Goal: Complete application form: Complete application form

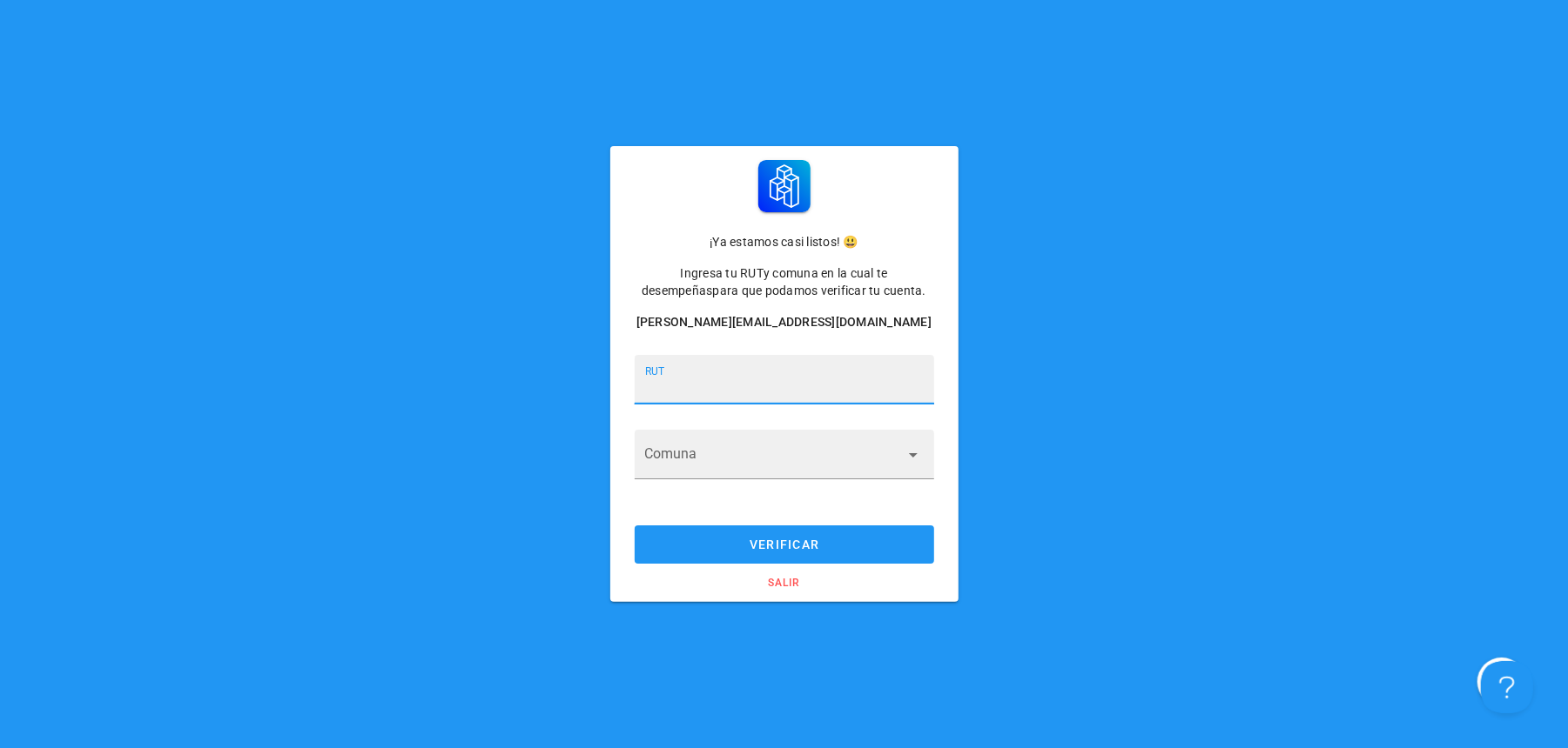
click at [766, 384] on input "RUT" at bounding box center [784, 388] width 278 height 28
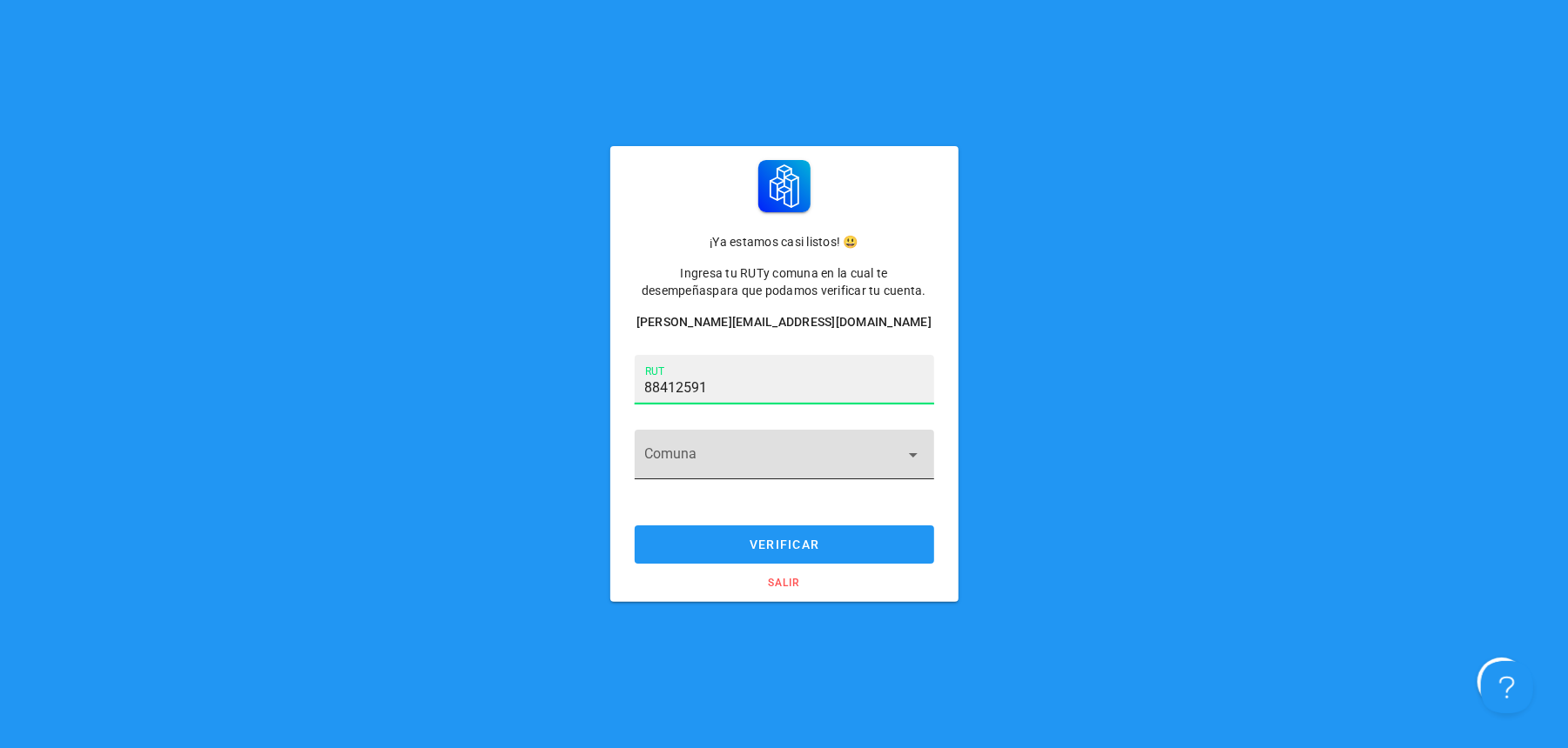
type input "8.841.259-1"
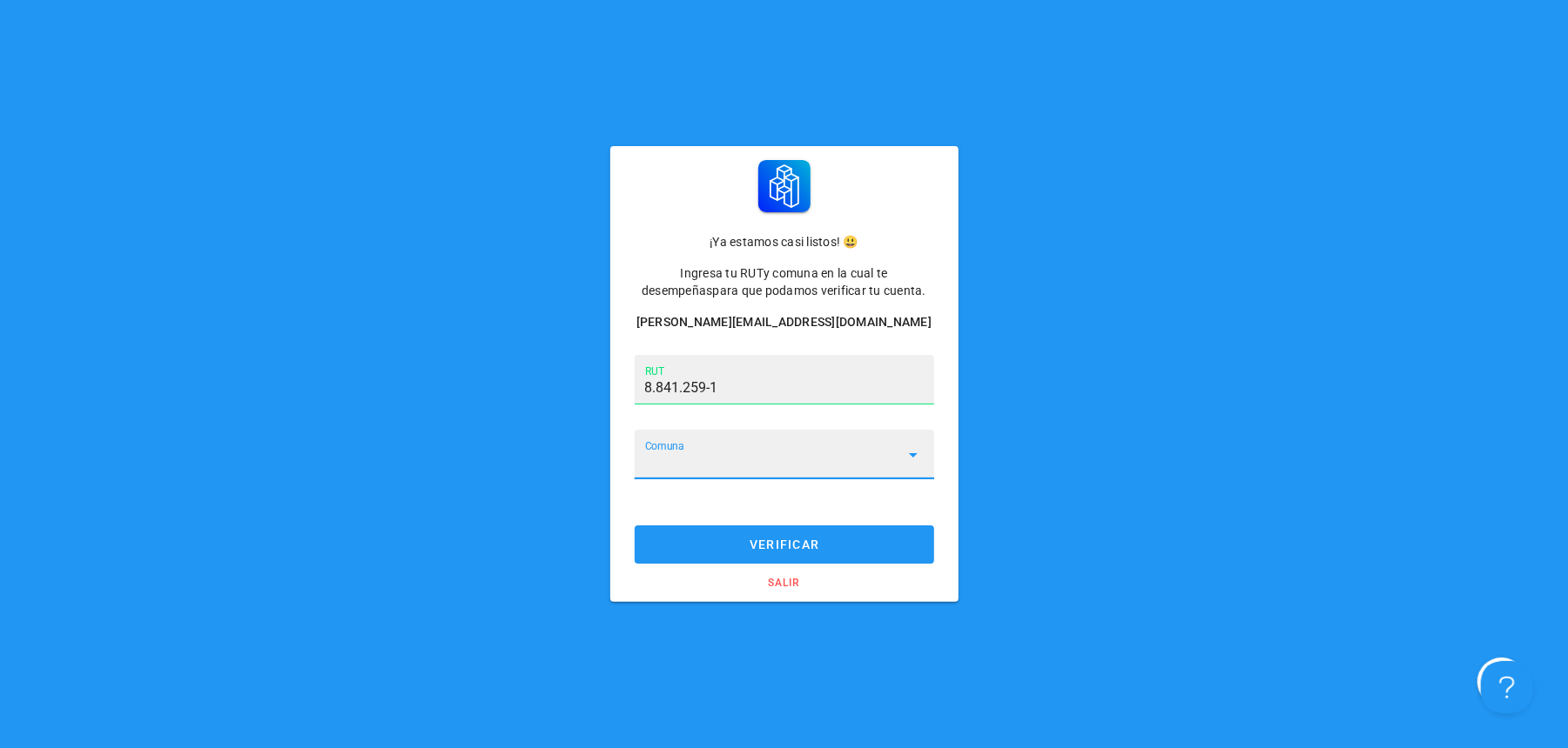
click at [806, 451] on input "Comuna" at bounding box center [772, 465] width 254 height 28
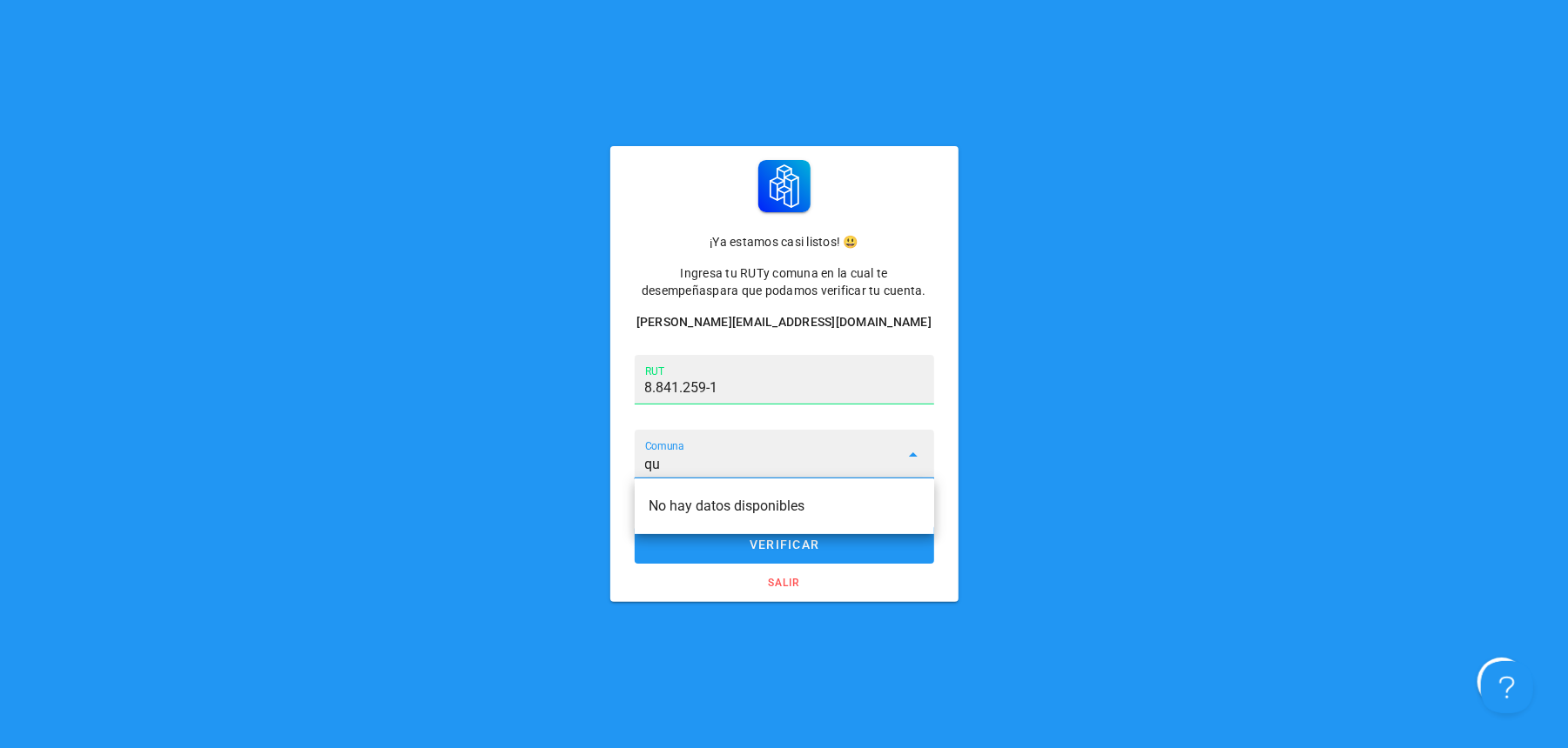
type input "q"
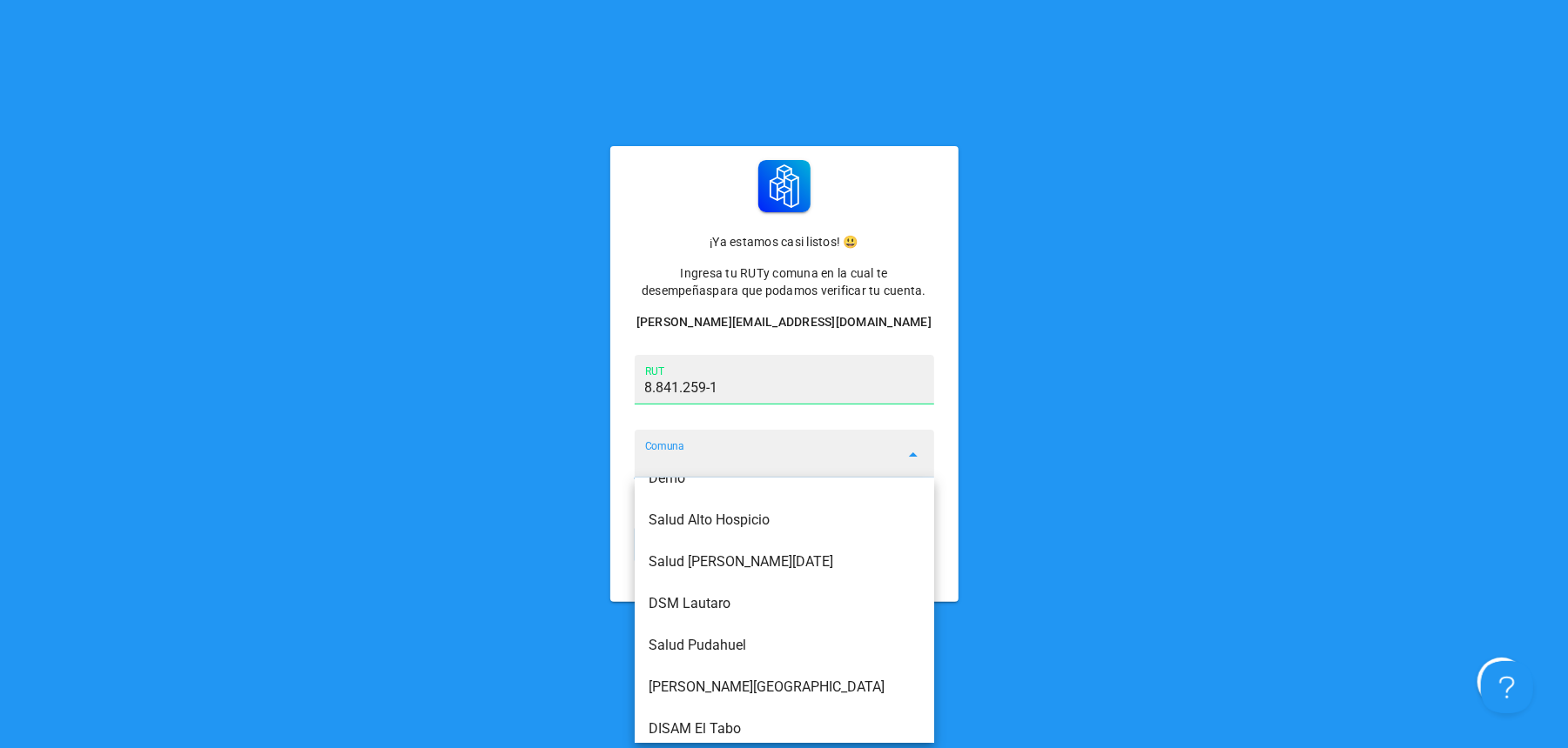
scroll to position [292, 0]
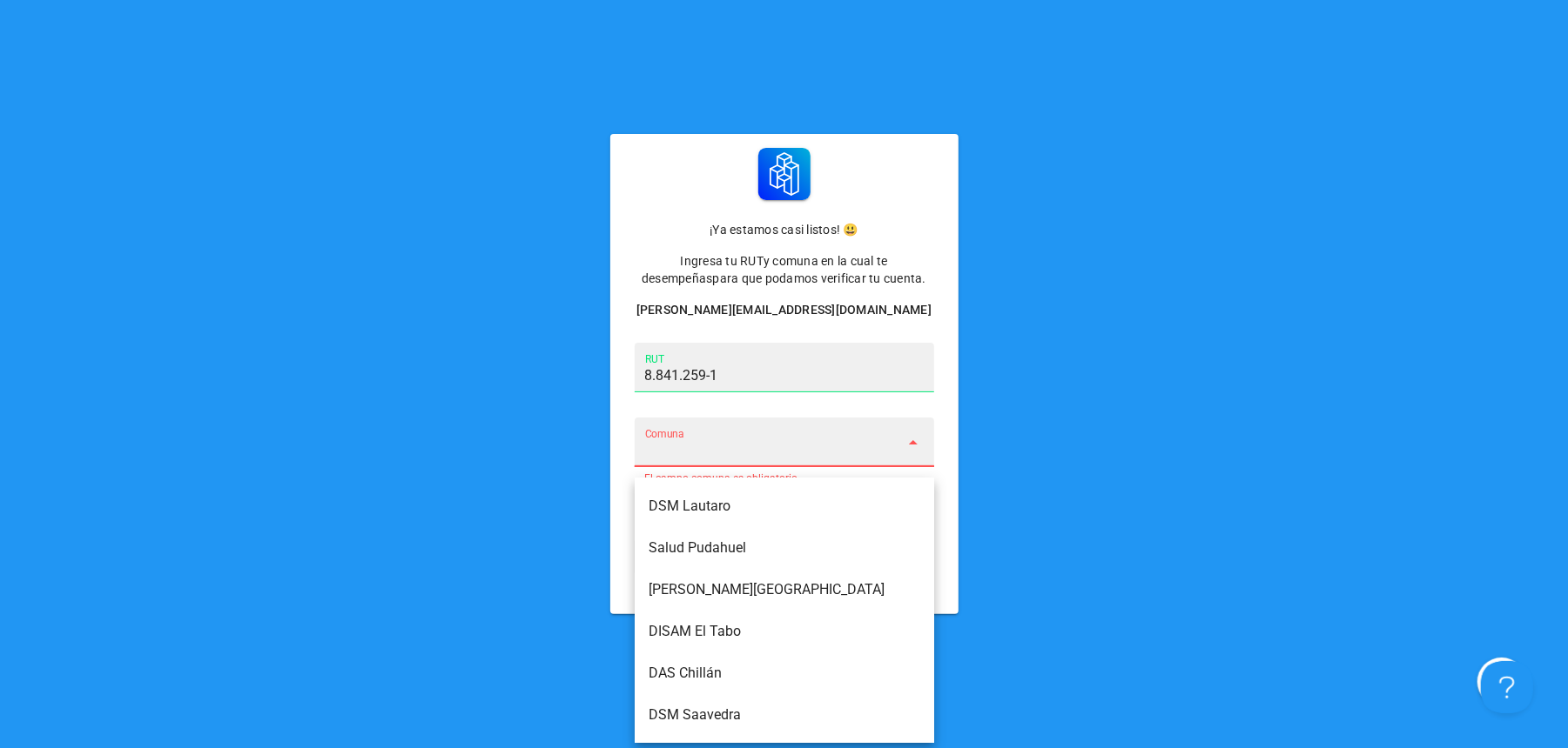
click at [1035, 603] on div "¡Ya estamos casi listos! 😃 Ingresa tu RUT y comuna en la cual te desempeñas par…" at bounding box center [784, 374] width 1568 height 748
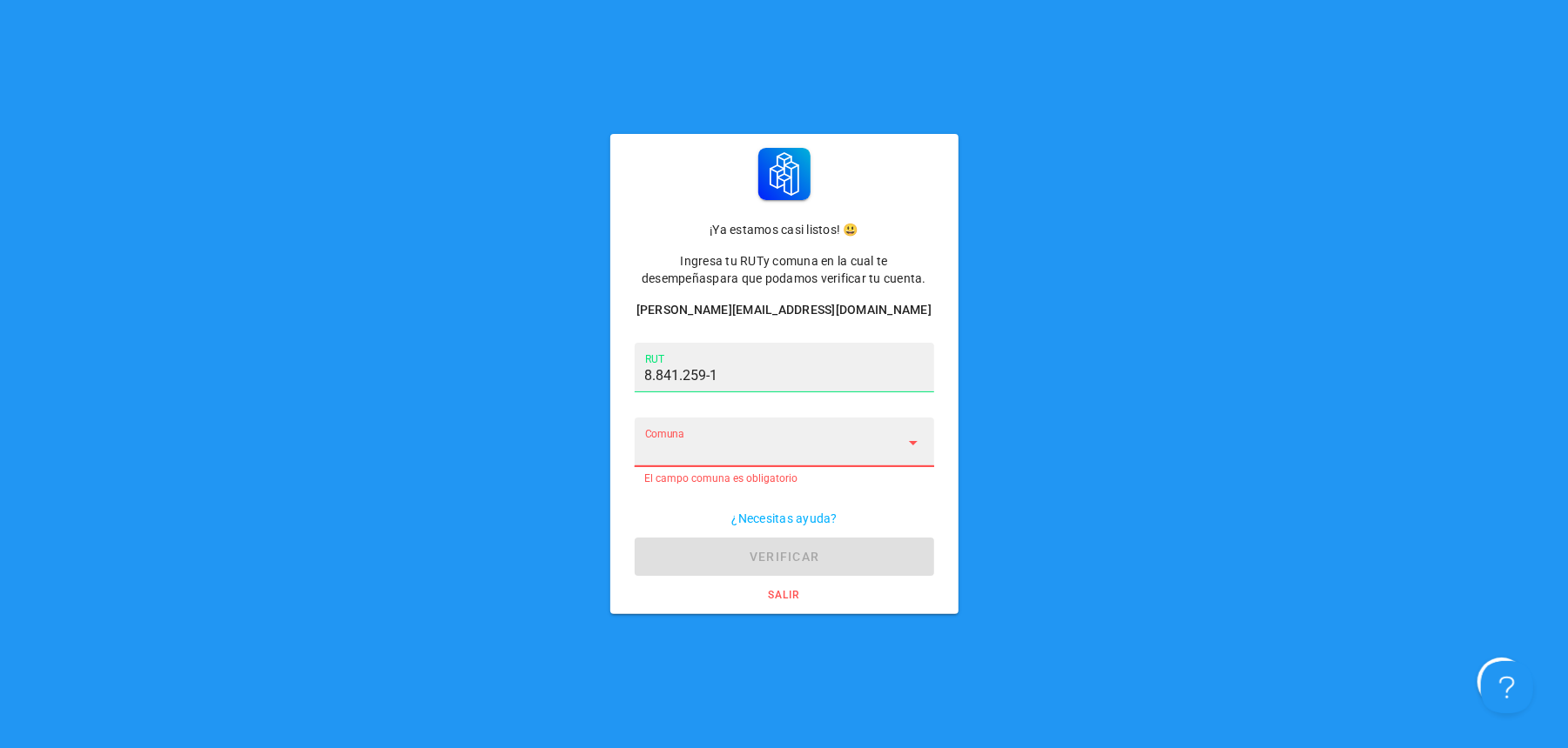
click at [894, 439] on input "Comuna" at bounding box center [772, 452] width 254 height 28
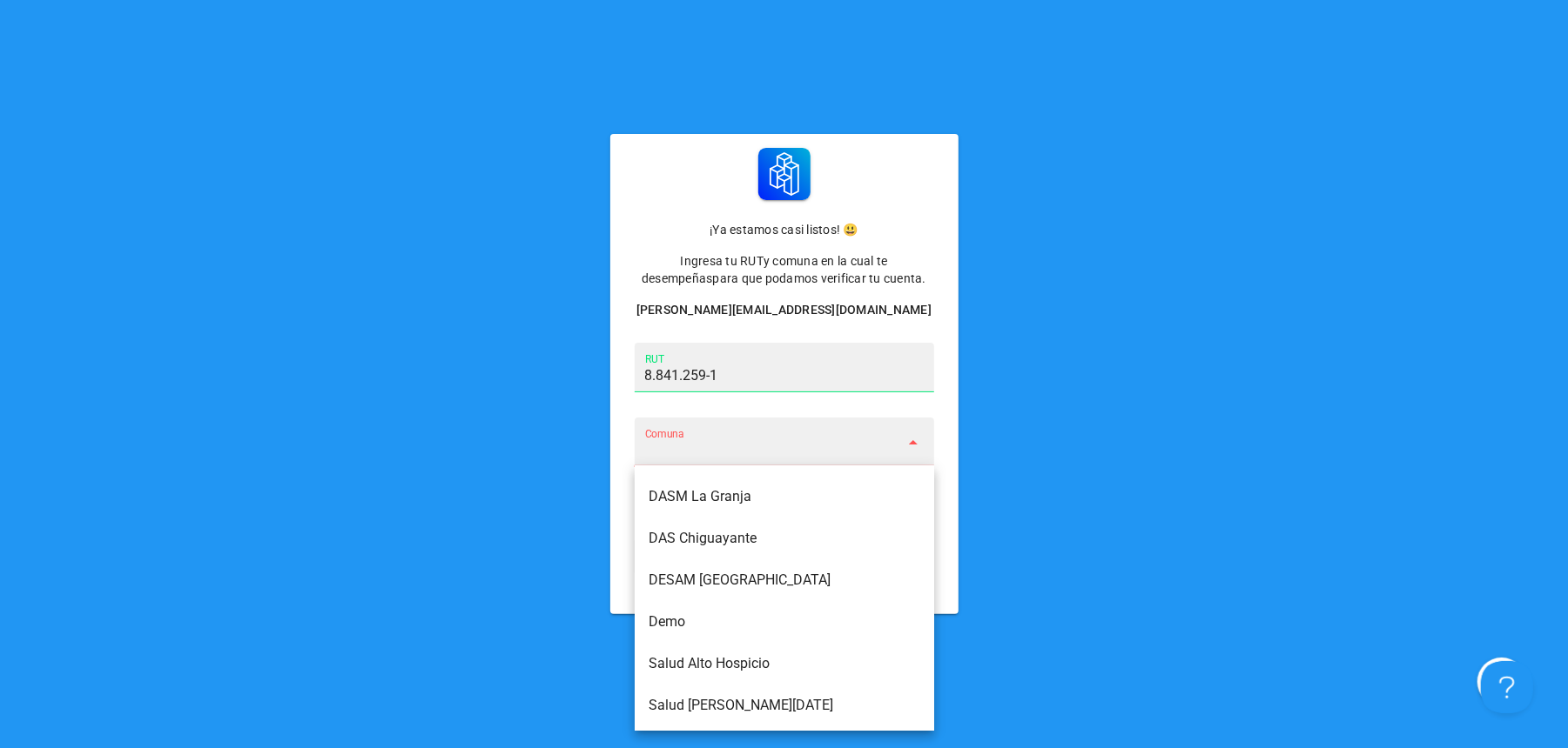
scroll to position [0, 0]
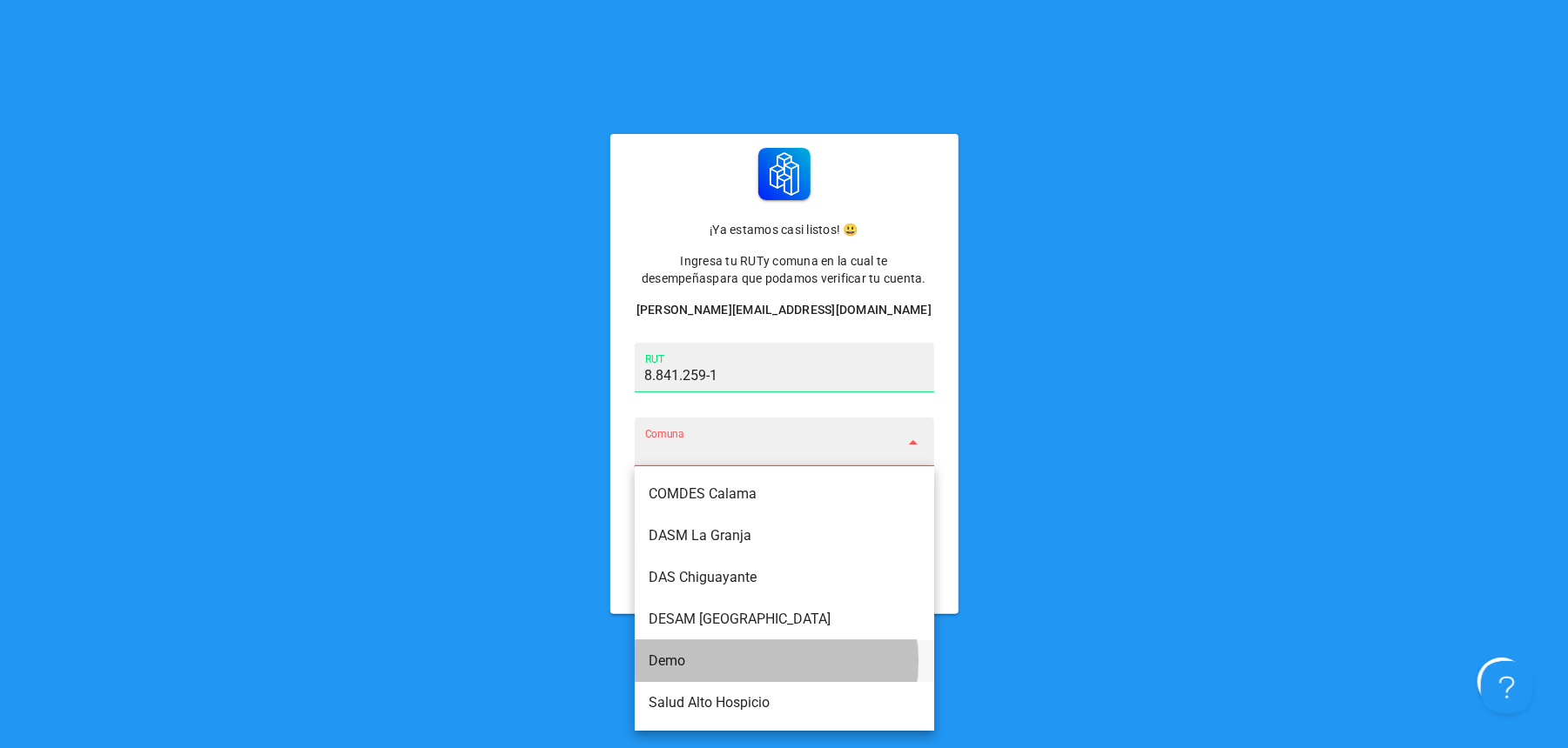
click at [666, 658] on div "Demo" at bounding box center [784, 661] width 271 height 17
type input "Demo"
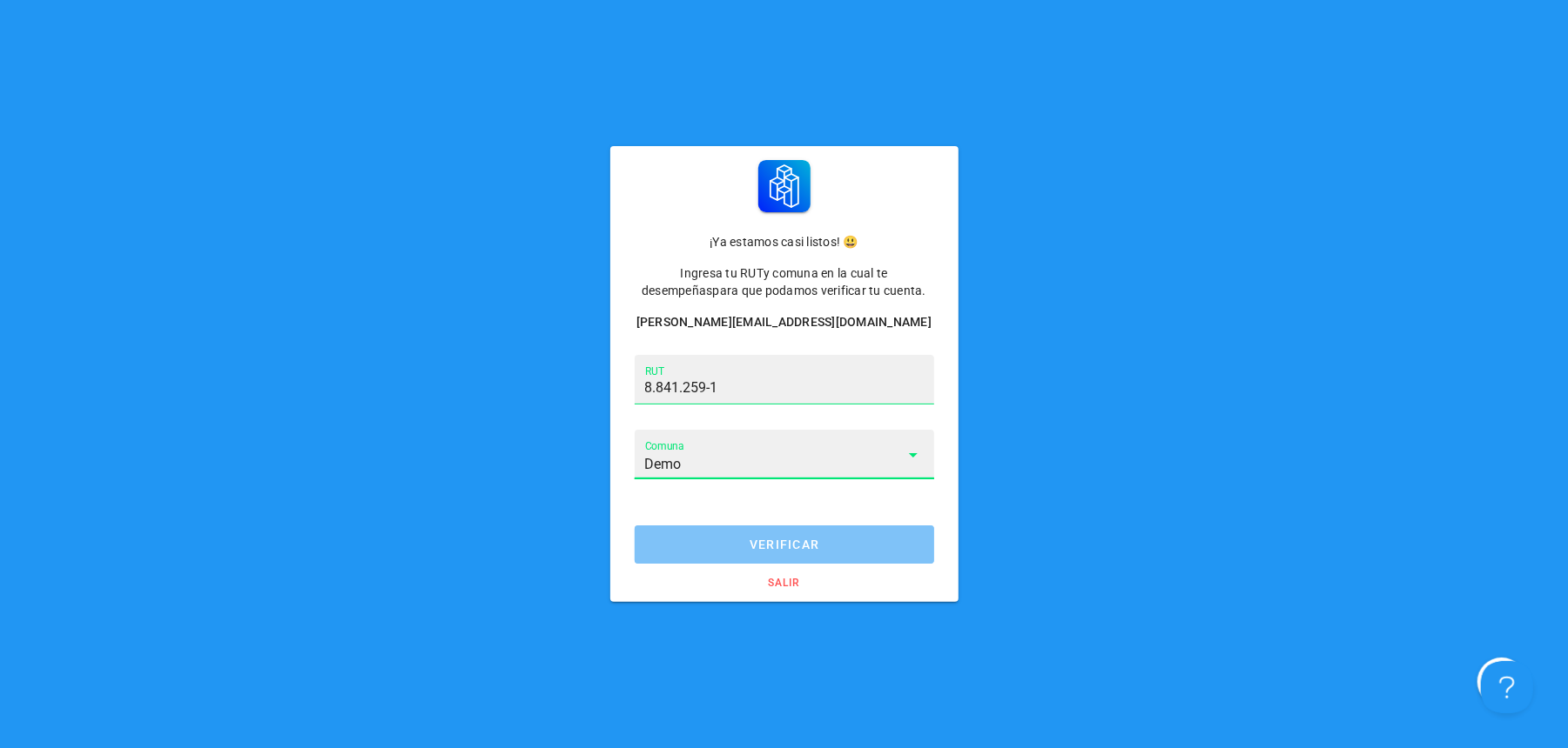
click at [819, 557] on button "verificar" at bounding box center [784, 545] width 299 height 39
